Goal: Book appointment/travel/reservation

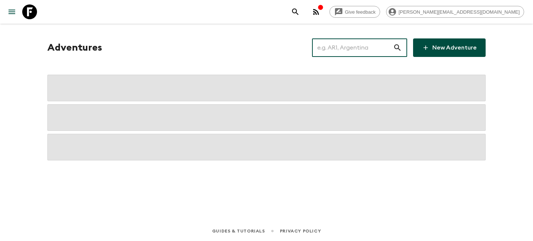
click at [354, 52] on input "text" at bounding box center [352, 47] width 81 height 21
type input "noa"
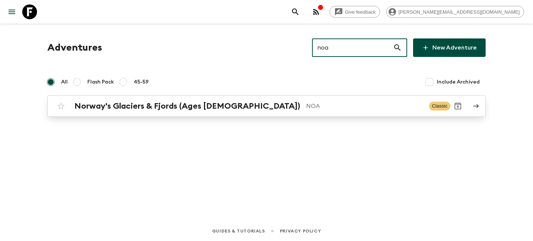
click at [306, 107] on p "NOA" at bounding box center [364, 106] width 117 height 9
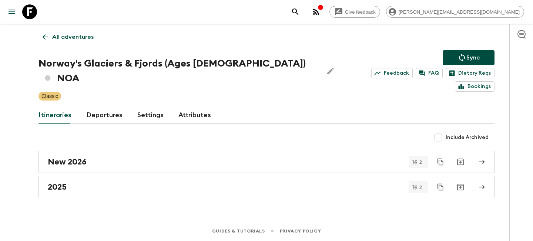
click at [108, 107] on link "Departures" at bounding box center [104, 116] width 36 height 18
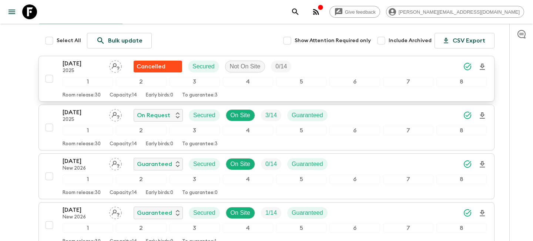
scroll to position [129, 0]
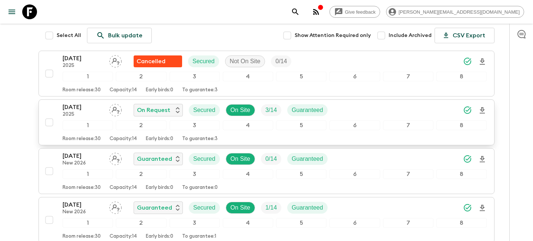
click at [67, 103] on p "[DATE]" at bounding box center [83, 107] width 41 height 9
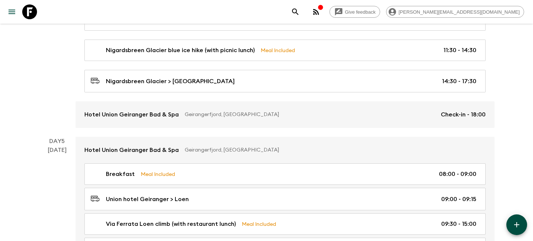
scroll to position [797, 0]
